Goal: Information Seeking & Learning: Check status

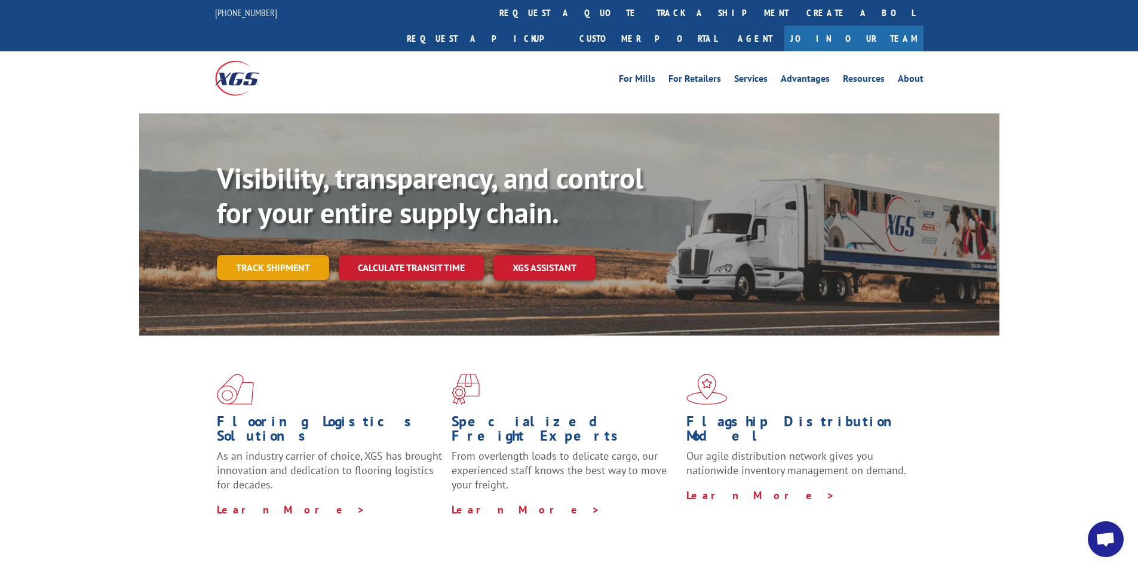
click at [272, 255] on link "Track shipment" at bounding box center [273, 267] width 112 height 25
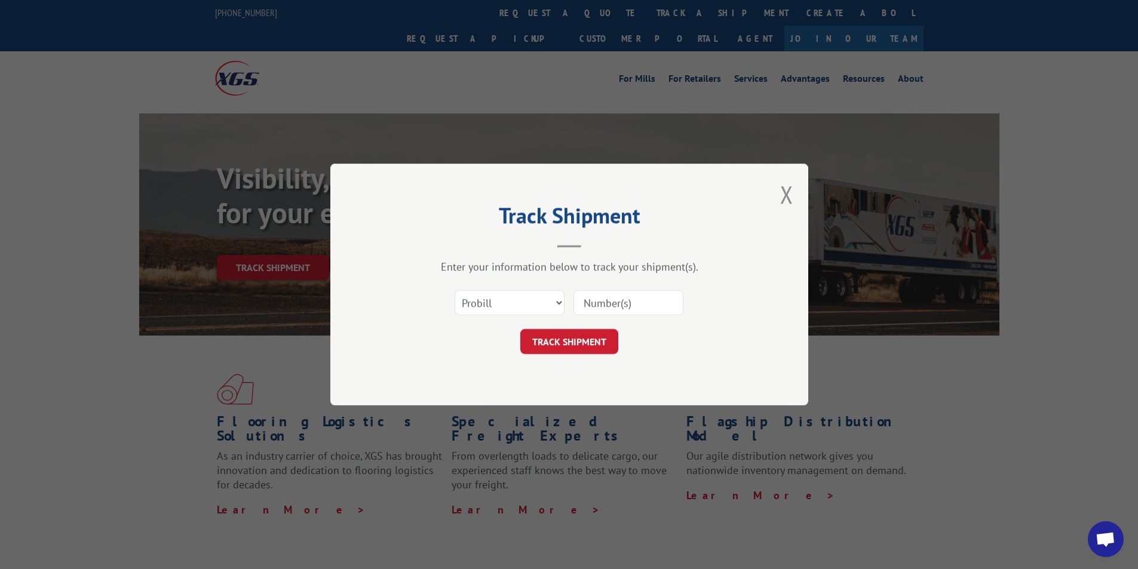
click at [633, 301] on input at bounding box center [629, 302] width 110 height 25
type input "17524034"
click at [570, 345] on button "TRACK SHIPMENT" at bounding box center [569, 341] width 98 height 25
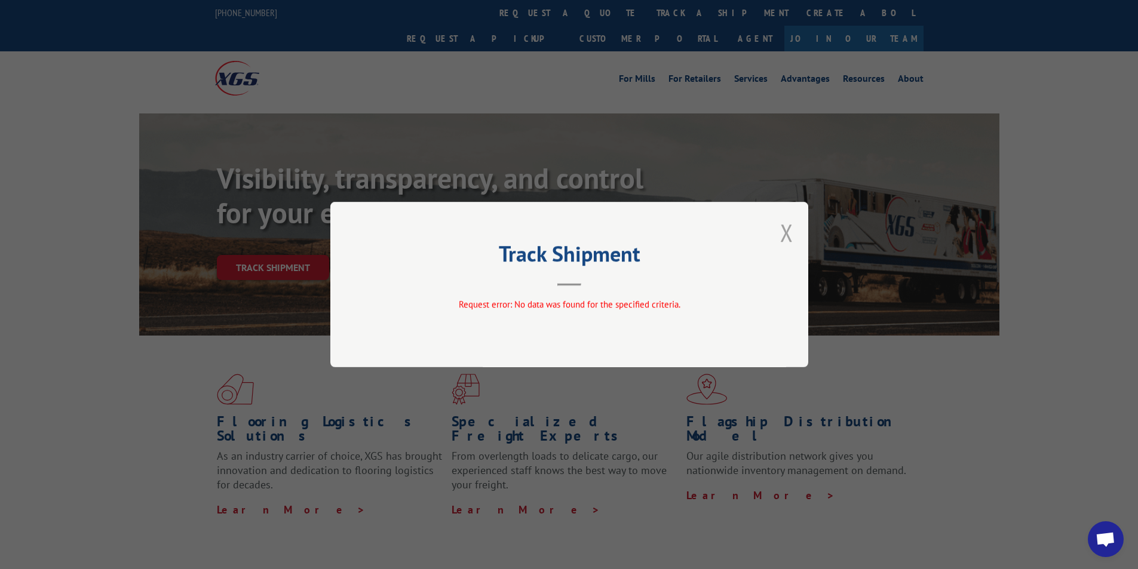
click at [787, 226] on button "Close modal" at bounding box center [786, 233] width 13 height 32
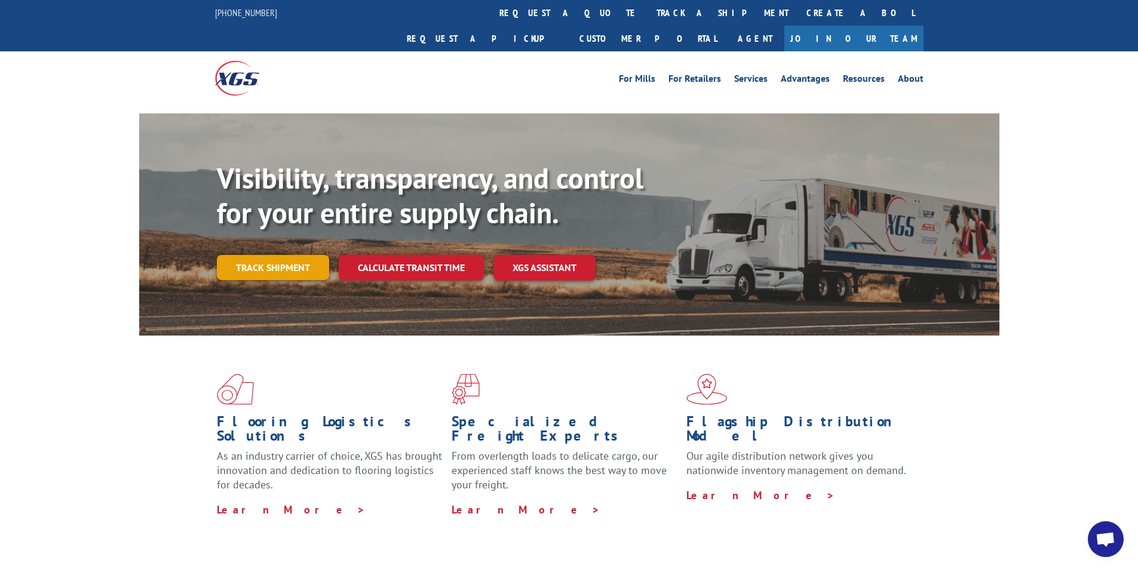
click at [280, 255] on link "Track shipment" at bounding box center [273, 267] width 112 height 25
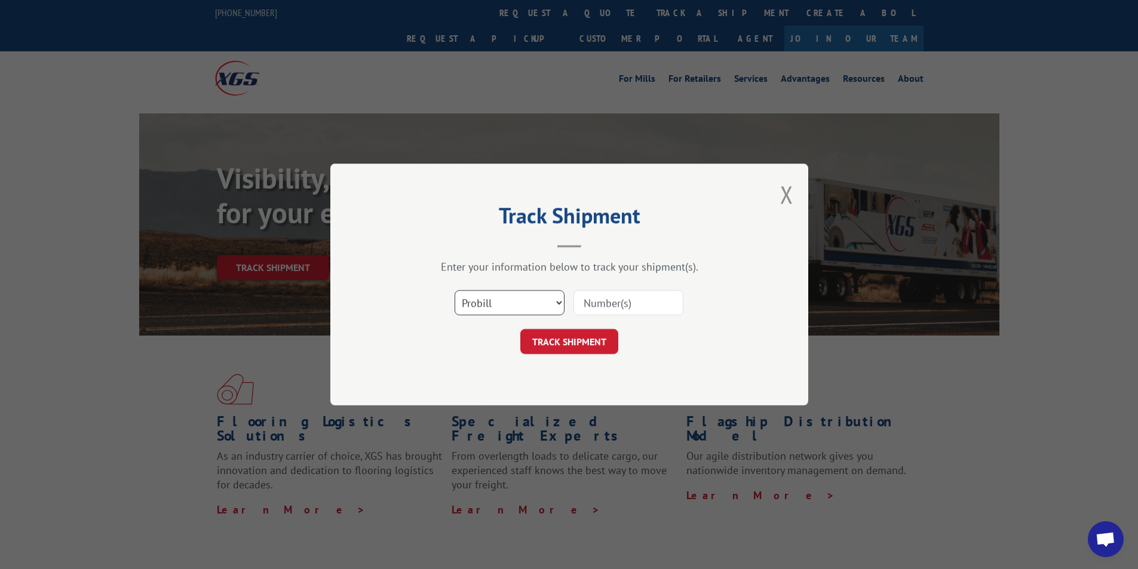
click at [498, 306] on select "Select category... Probill BOL PO" at bounding box center [510, 302] width 110 height 25
select select "bol"
click at [455, 290] on select "Select category... Probill BOL PO" at bounding box center [510, 302] width 110 height 25
click at [618, 298] on input at bounding box center [629, 302] width 110 height 25
type input "5620378"
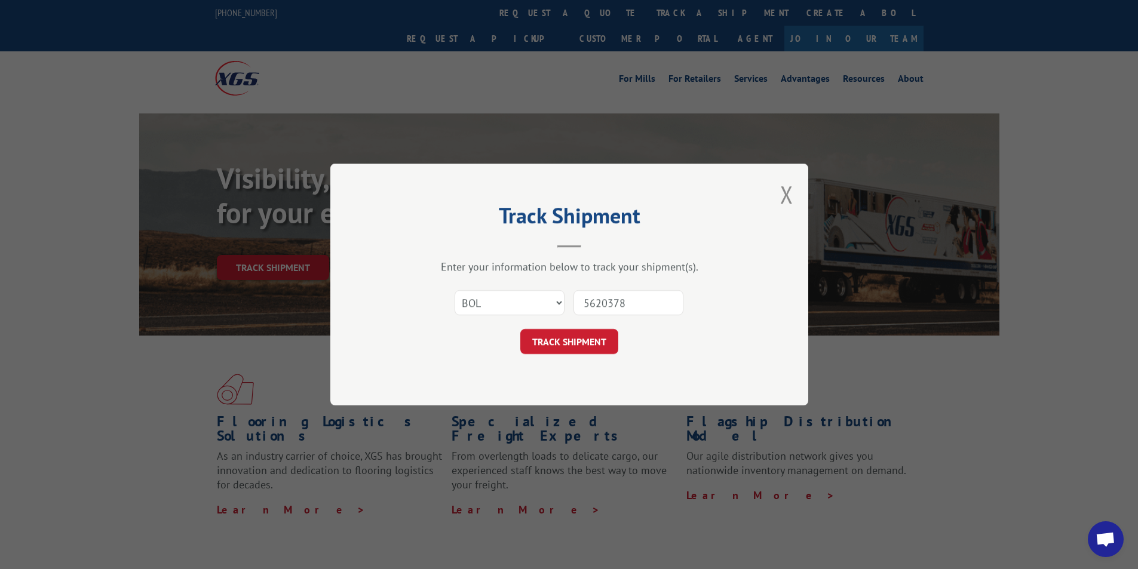
click button "TRACK SHIPMENT" at bounding box center [569, 341] width 98 height 25
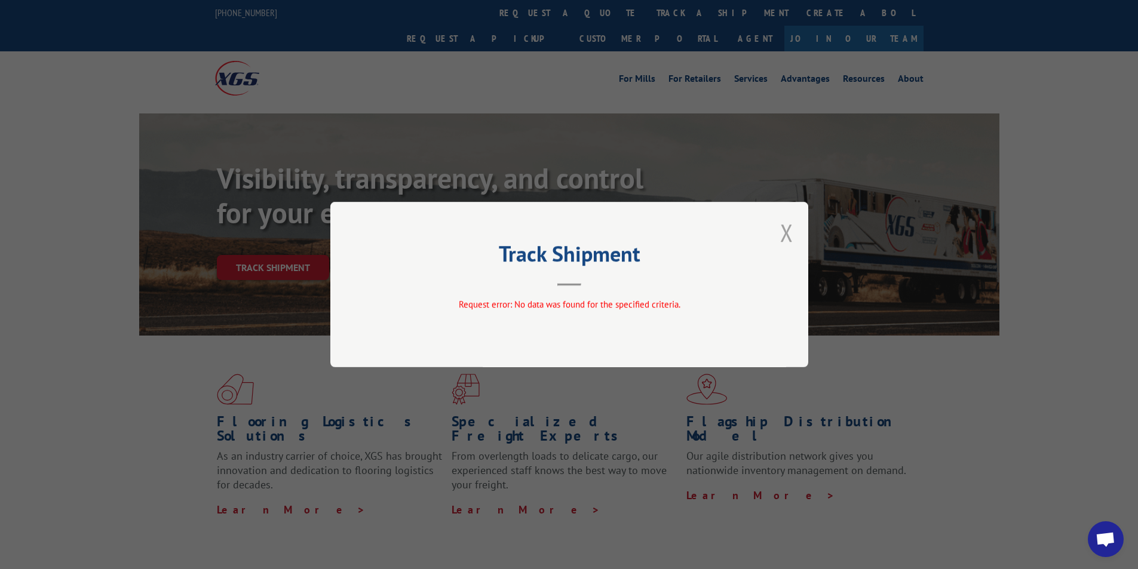
click at [783, 226] on button "Close modal" at bounding box center [786, 233] width 13 height 32
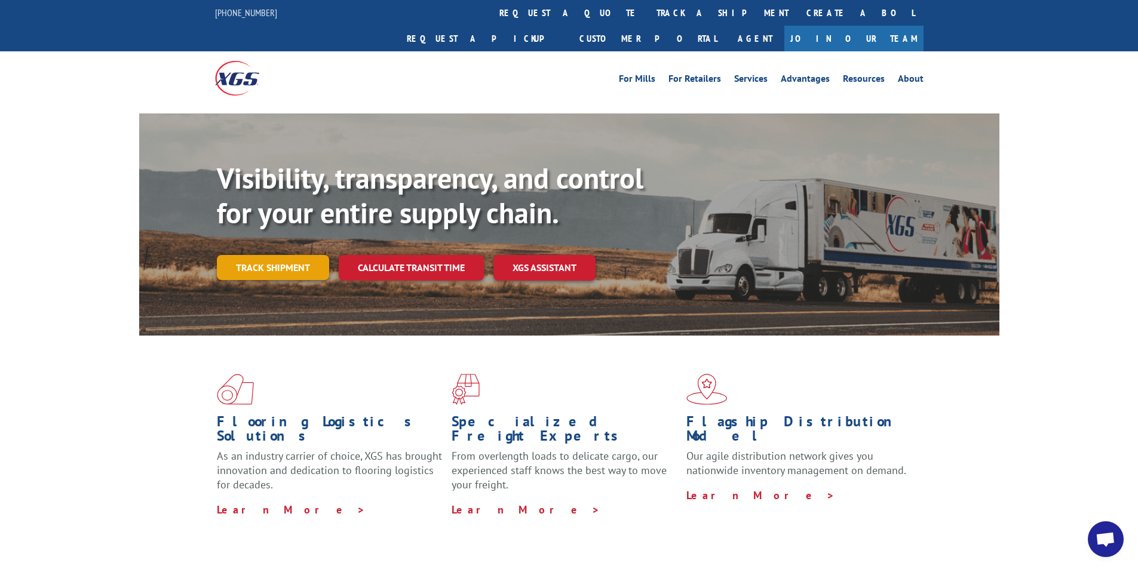
click at [296, 255] on link "Track shipment" at bounding box center [273, 267] width 112 height 25
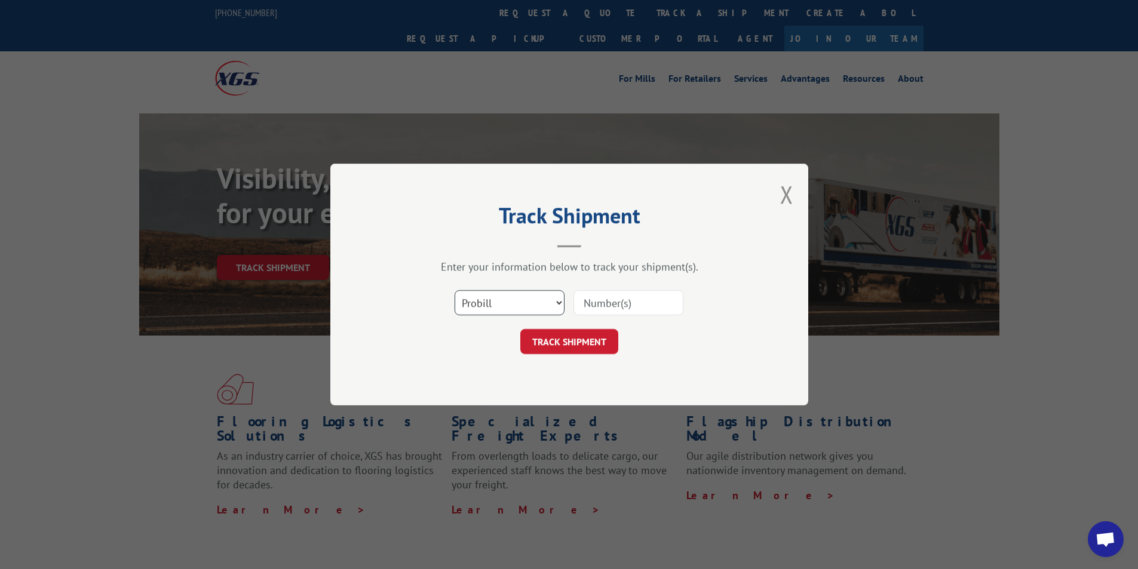
click at [496, 308] on select "Select category... Probill BOL PO" at bounding box center [510, 302] width 110 height 25
select select "bol"
click at [455, 290] on select "Select category... Probill BOL PO" at bounding box center [510, 302] width 110 height 25
click at [612, 298] on input at bounding box center [629, 302] width 110 height 25
type input "5620378"
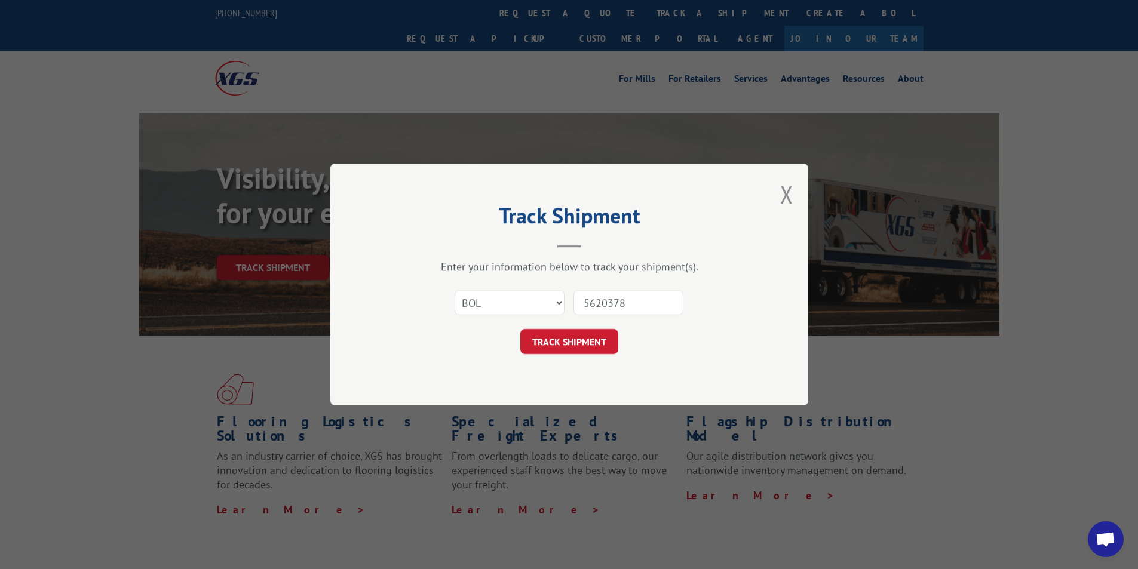
click button "TRACK SHIPMENT" at bounding box center [569, 341] width 98 height 25
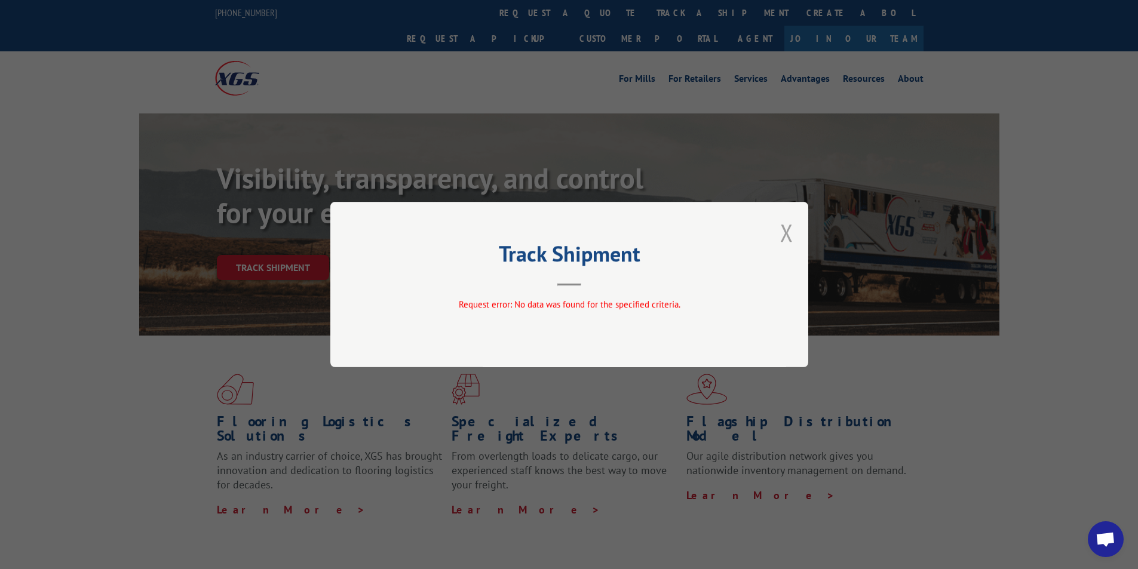
click at [792, 231] on button "Close modal" at bounding box center [786, 233] width 13 height 32
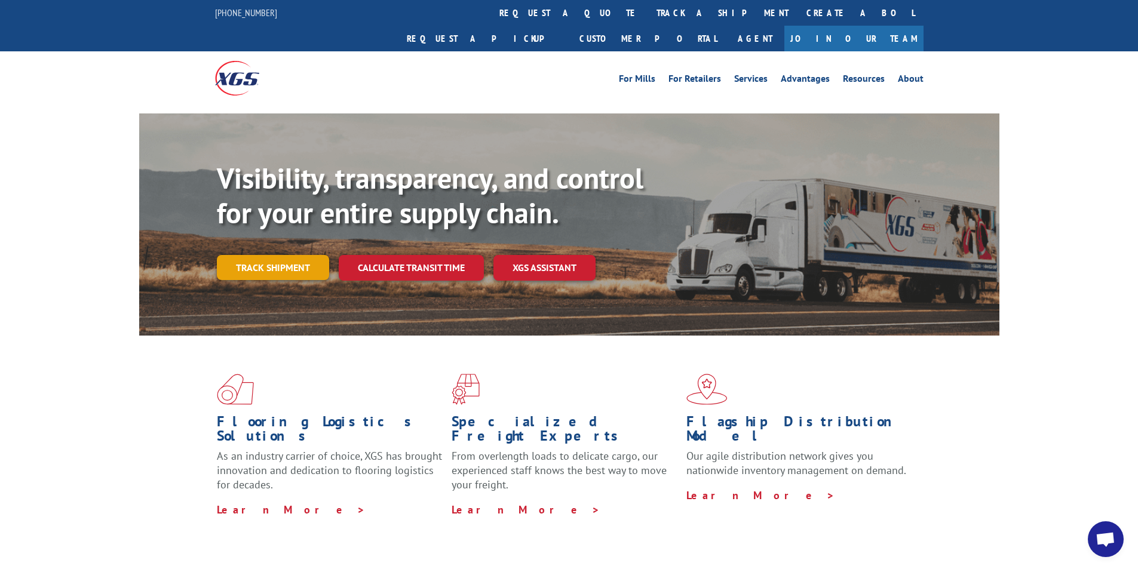
click at [271, 255] on link "Track shipment" at bounding box center [273, 267] width 112 height 25
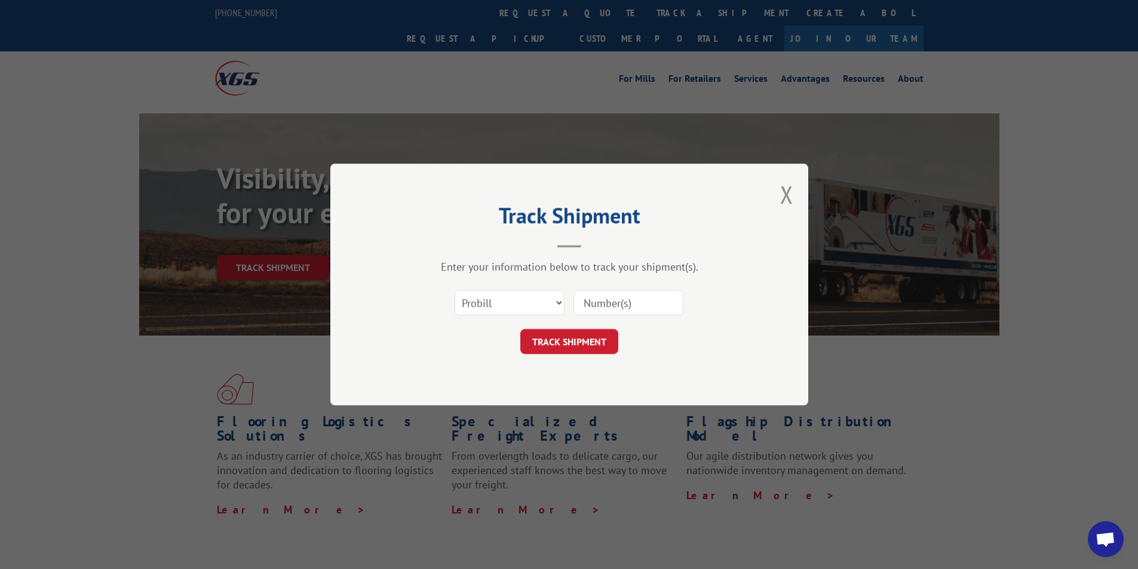
click at [635, 305] on input at bounding box center [629, 302] width 110 height 25
type input "17524034"
click button "TRACK SHIPMENT" at bounding box center [569, 341] width 98 height 25
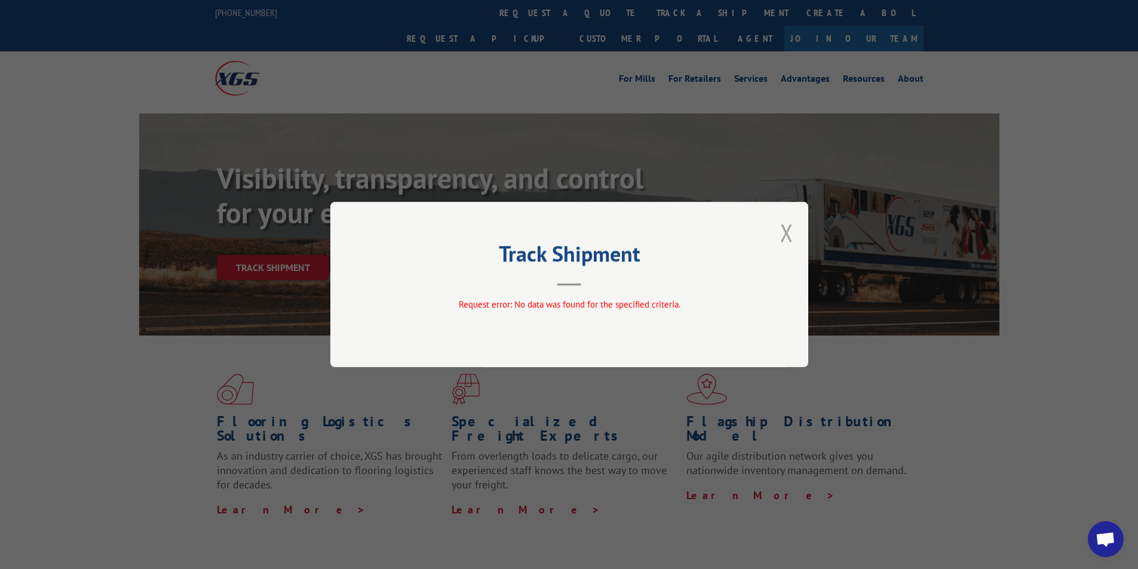
click at [789, 225] on button "Close modal" at bounding box center [786, 233] width 13 height 32
